Goal: Transaction & Acquisition: Purchase product/service

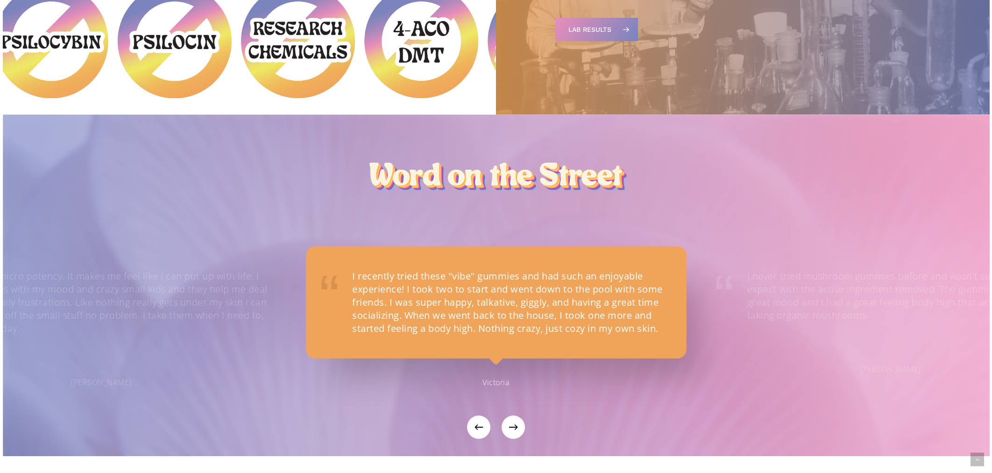
scroll to position [962, 0]
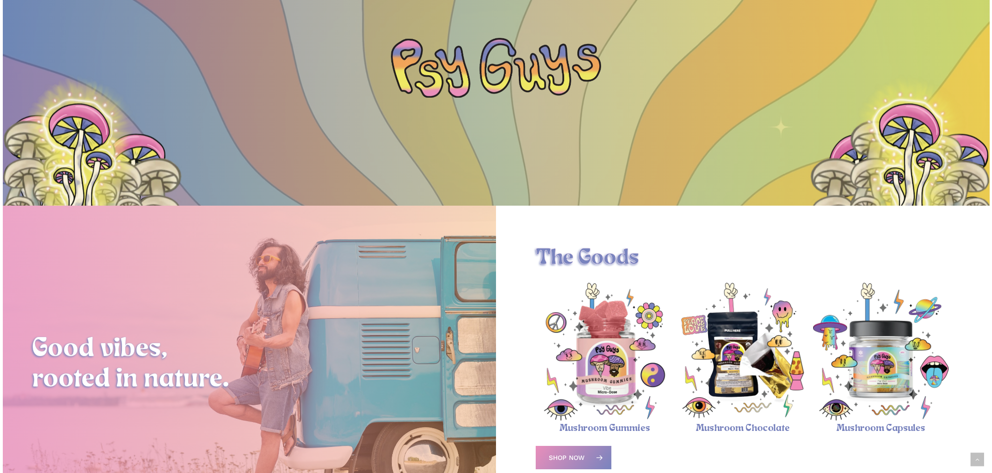
scroll to position [335, 0]
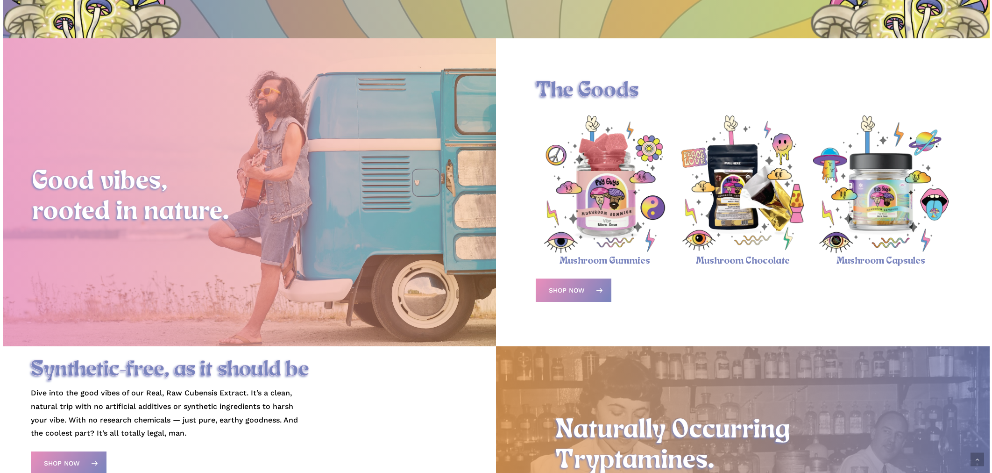
click at [587, 199] on img "Psychedelic Mushroom Gummies" at bounding box center [605, 184] width 138 height 138
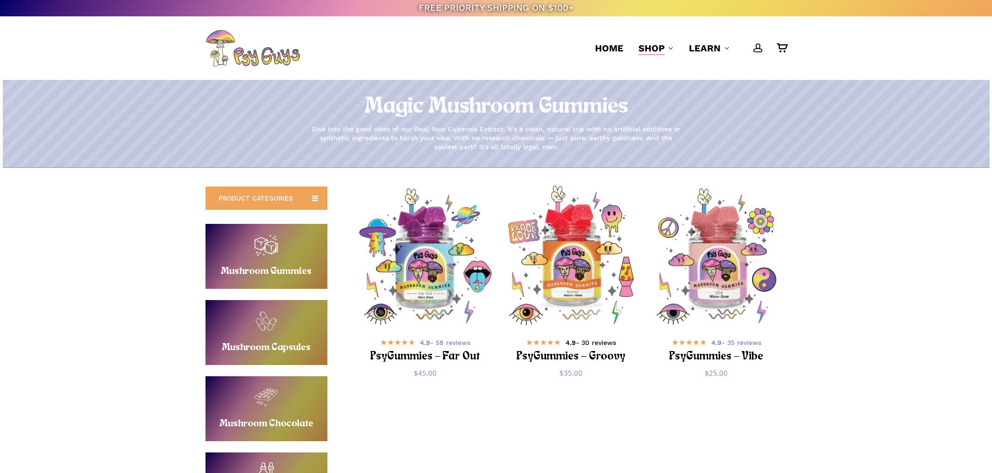
click at [587, 341] on span "4.9 - 30 reviews" at bounding box center [591, 342] width 50 height 9
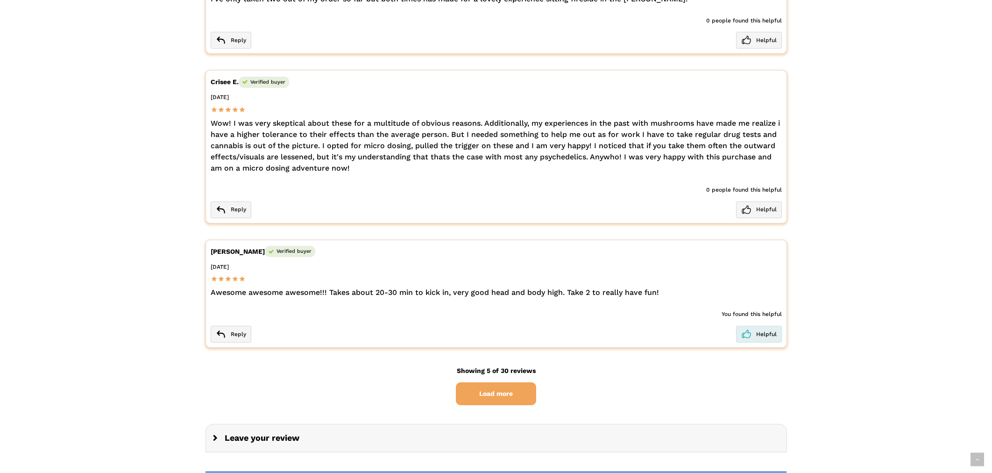
scroll to position [2080, 0]
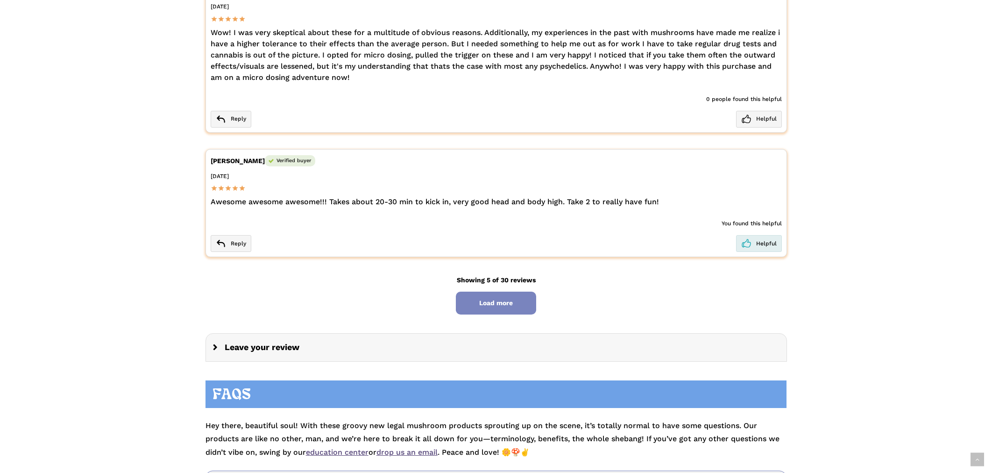
click at [495, 292] on span "Load more" at bounding box center [496, 303] width 80 height 23
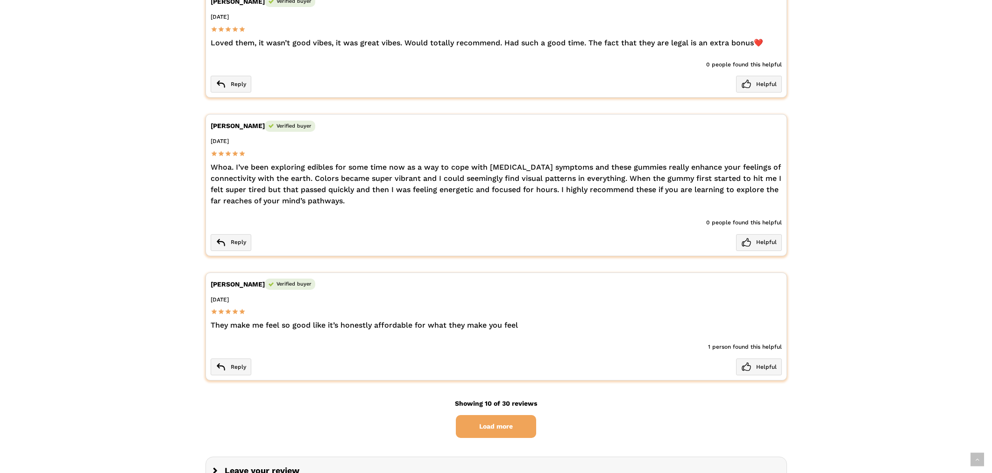
scroll to position [2706, 0]
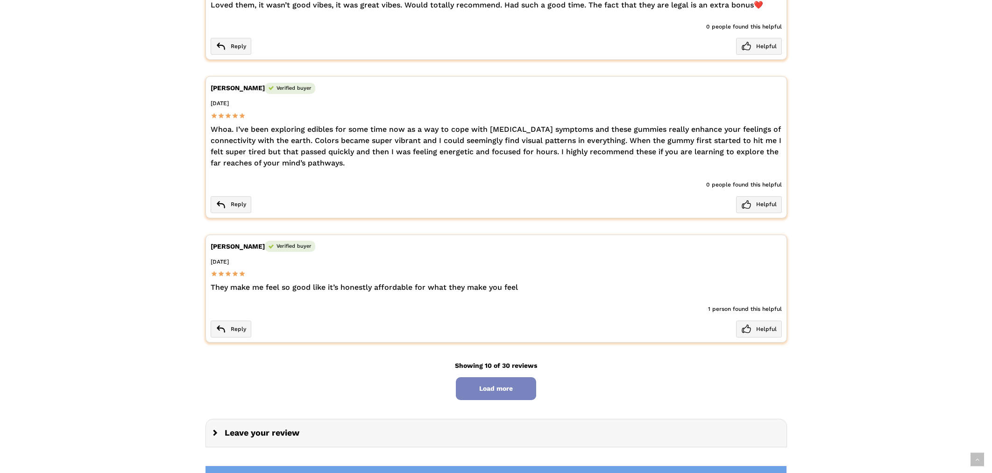
click at [529, 377] on span "Load more" at bounding box center [496, 388] width 80 height 23
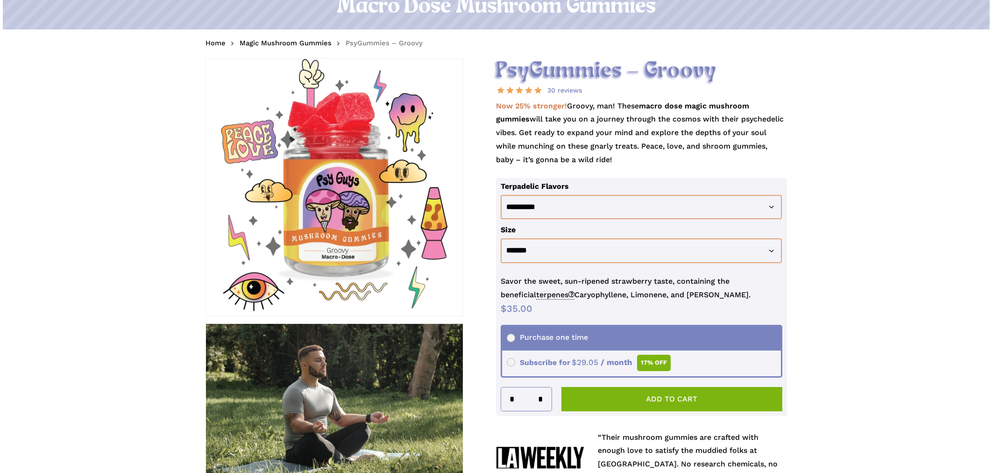
scroll to position [119, 0]
